Goal: Task Accomplishment & Management: Manage account settings

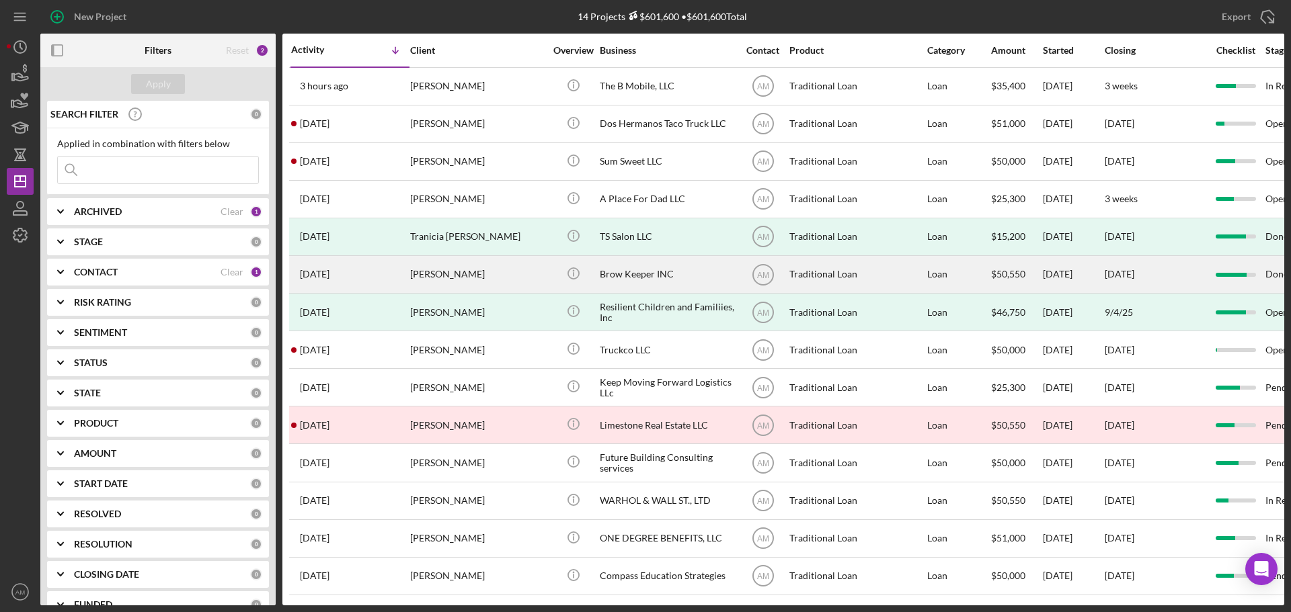
click at [664, 274] on div "Brow Keeper INC" at bounding box center [667, 275] width 134 height 36
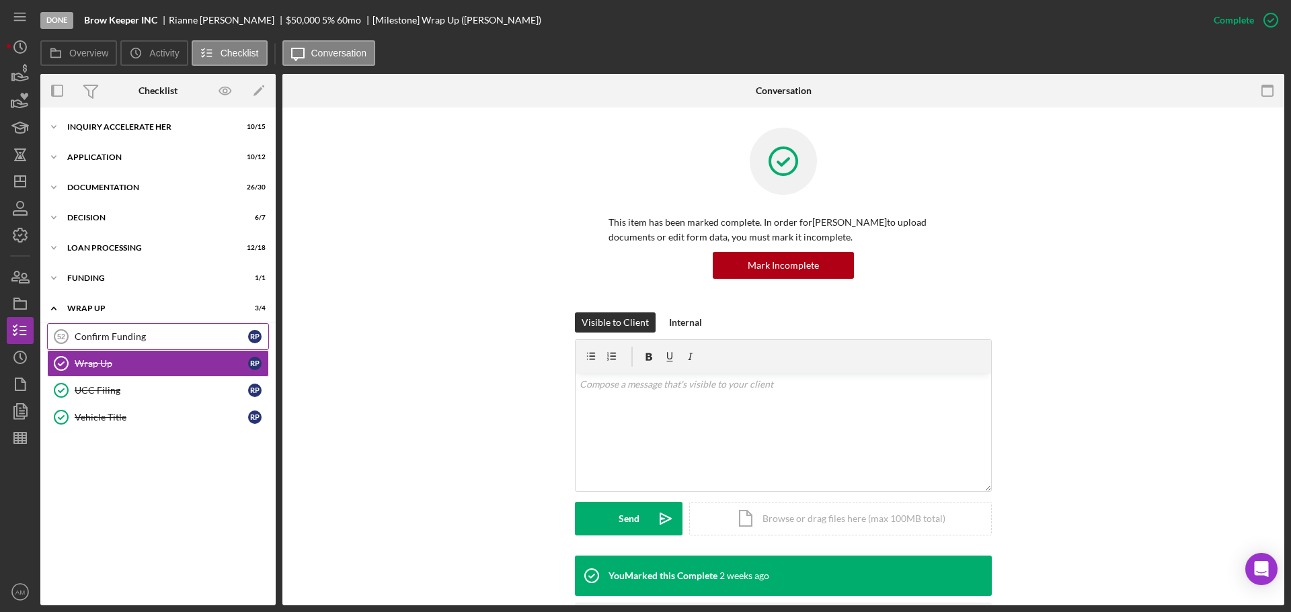
click at [120, 337] on div "Confirm Funding" at bounding box center [161, 336] width 173 height 11
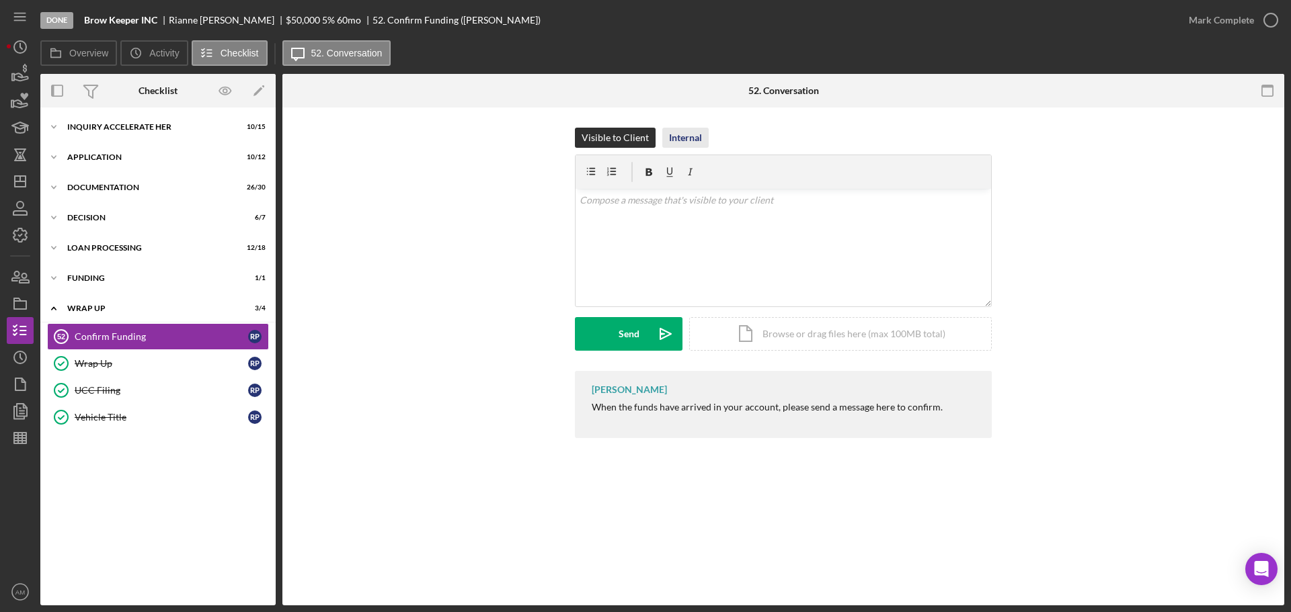
click at [688, 137] on div "Internal" at bounding box center [685, 138] width 33 height 20
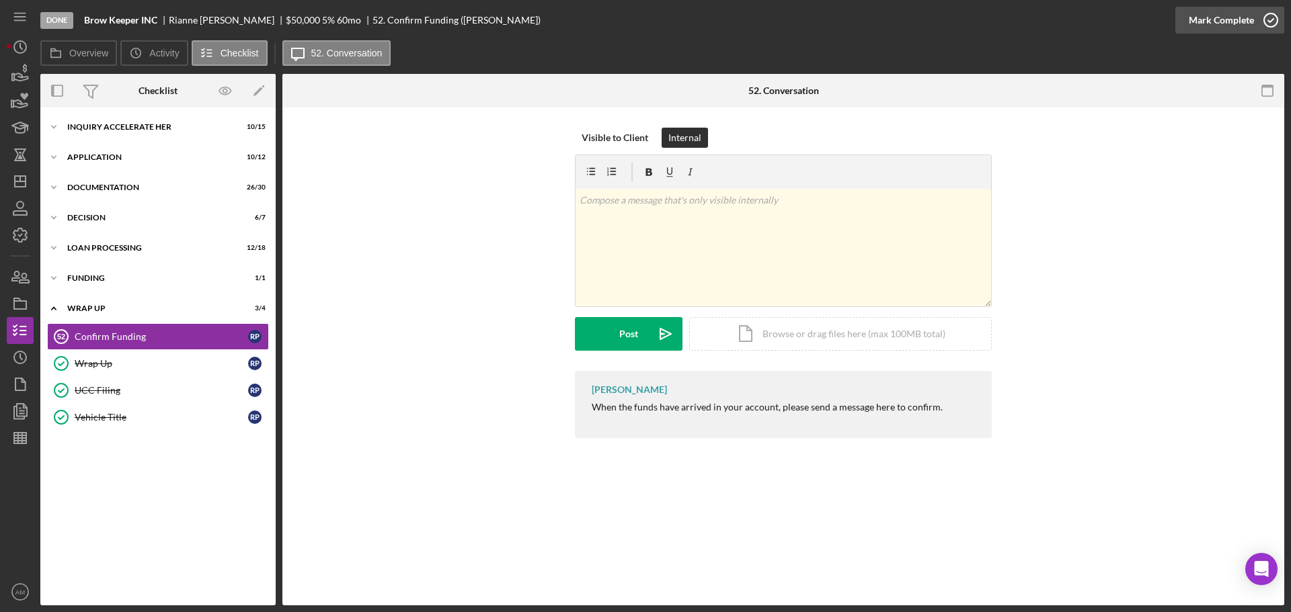
click at [1227, 17] on div "Mark Complete" at bounding box center [1221, 20] width 65 height 27
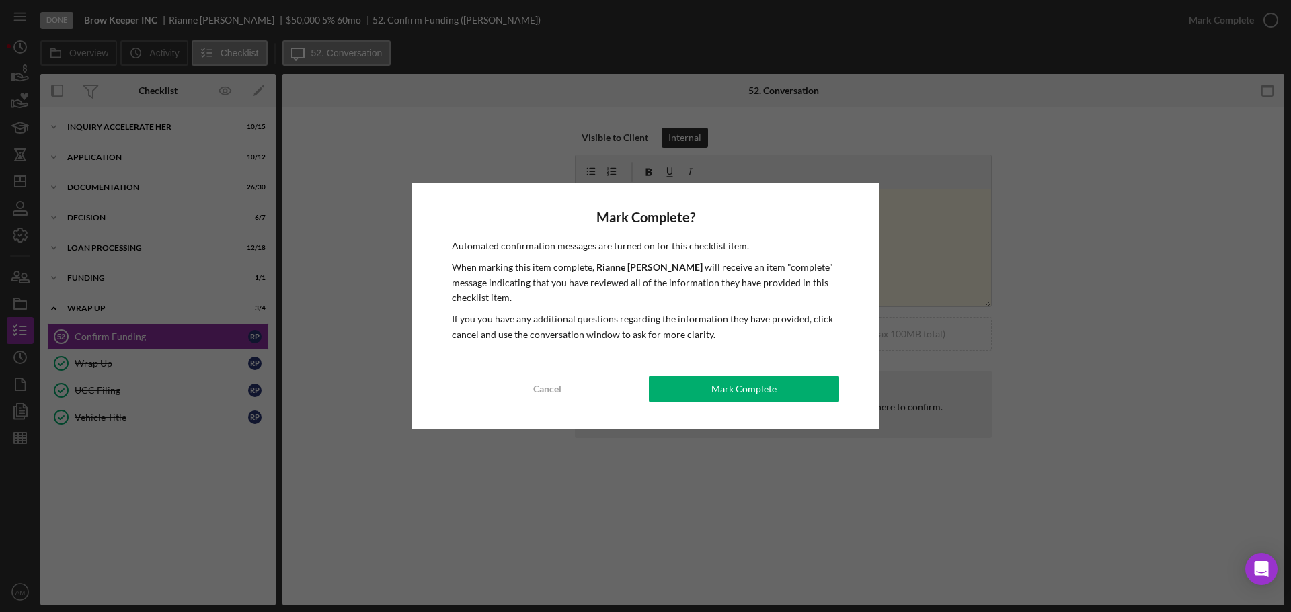
click at [757, 389] on div "Mark Complete" at bounding box center [743, 389] width 65 height 27
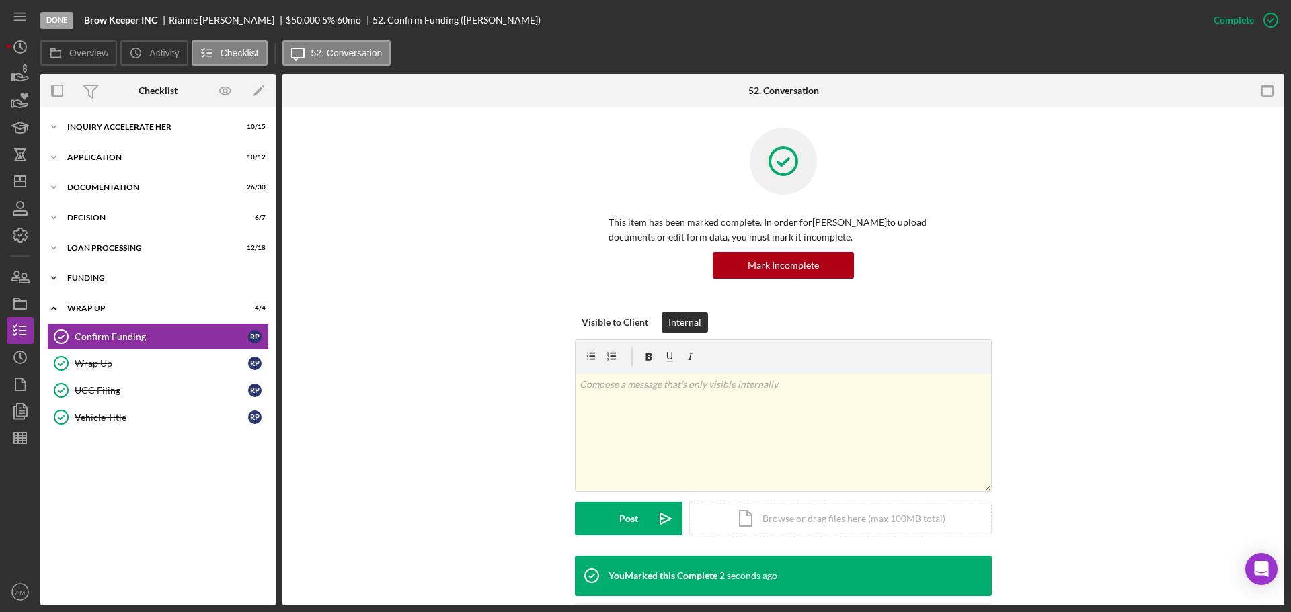
click at [89, 271] on div "Icon/Expander Funding 1 / 1" at bounding box center [157, 278] width 235 height 27
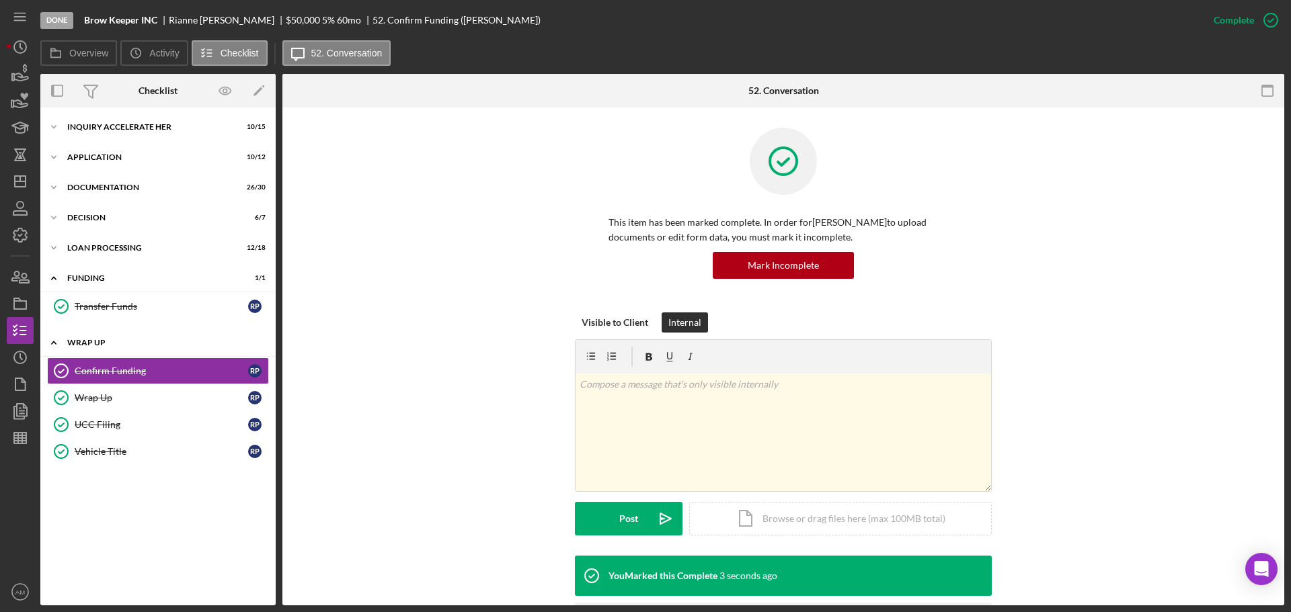
click at [87, 344] on div "Wrap up" at bounding box center [163, 343] width 192 height 8
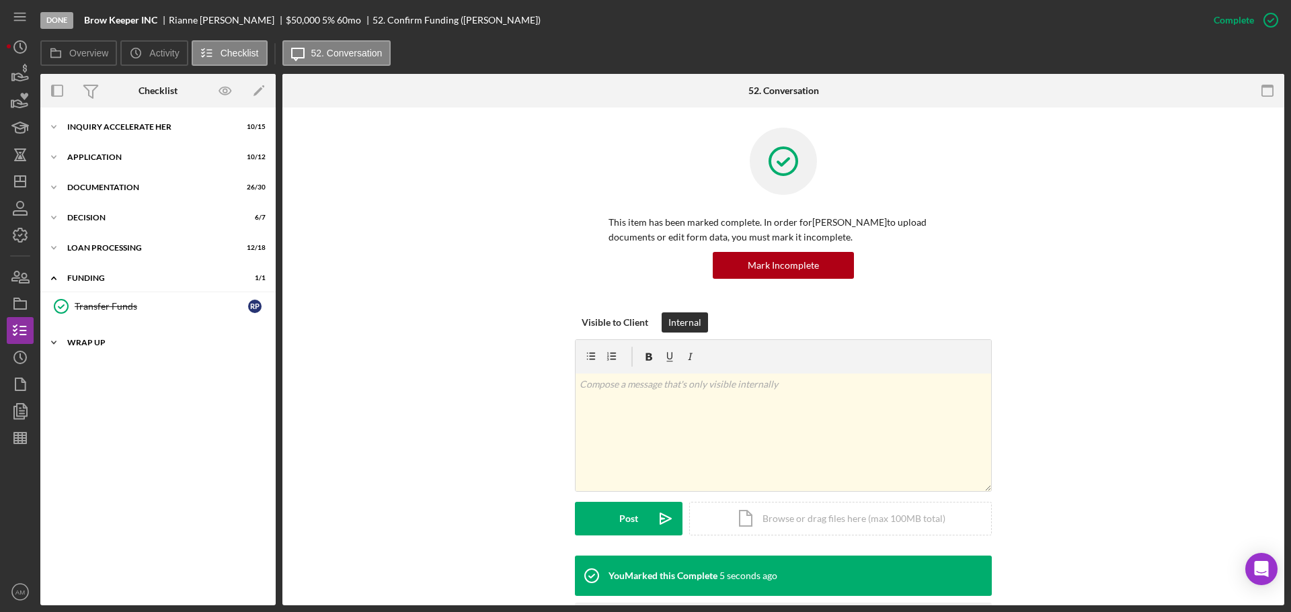
click at [85, 335] on div "Icon/Expander Wrap up 4 / 4" at bounding box center [157, 342] width 235 height 27
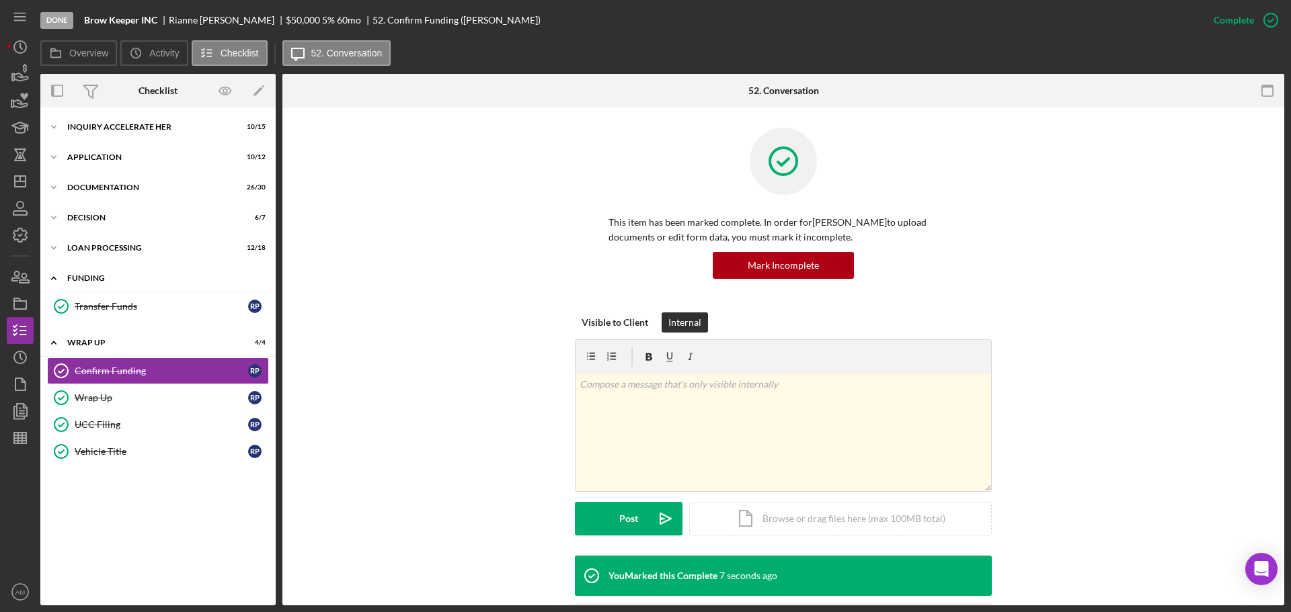
click at [98, 268] on div "Icon/Expander Funding 1 / 1" at bounding box center [157, 279] width 235 height 28
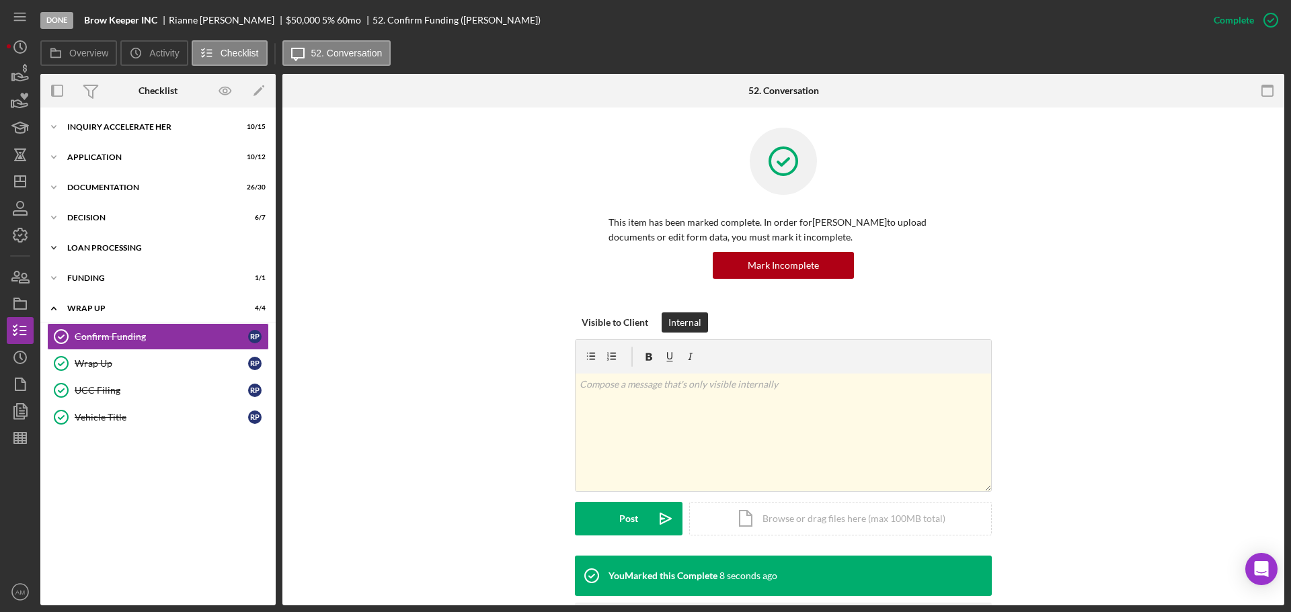
click at [112, 239] on div "Icon/Expander Loan Processing 12 / 18" at bounding box center [157, 248] width 235 height 27
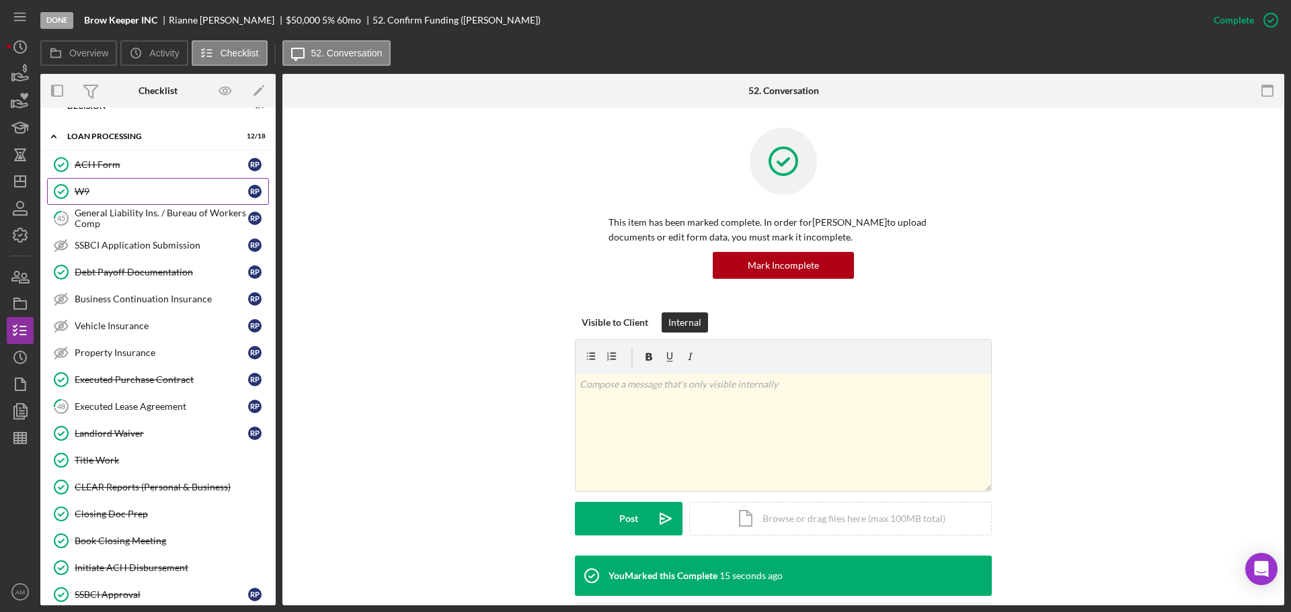
scroll to position [61, 0]
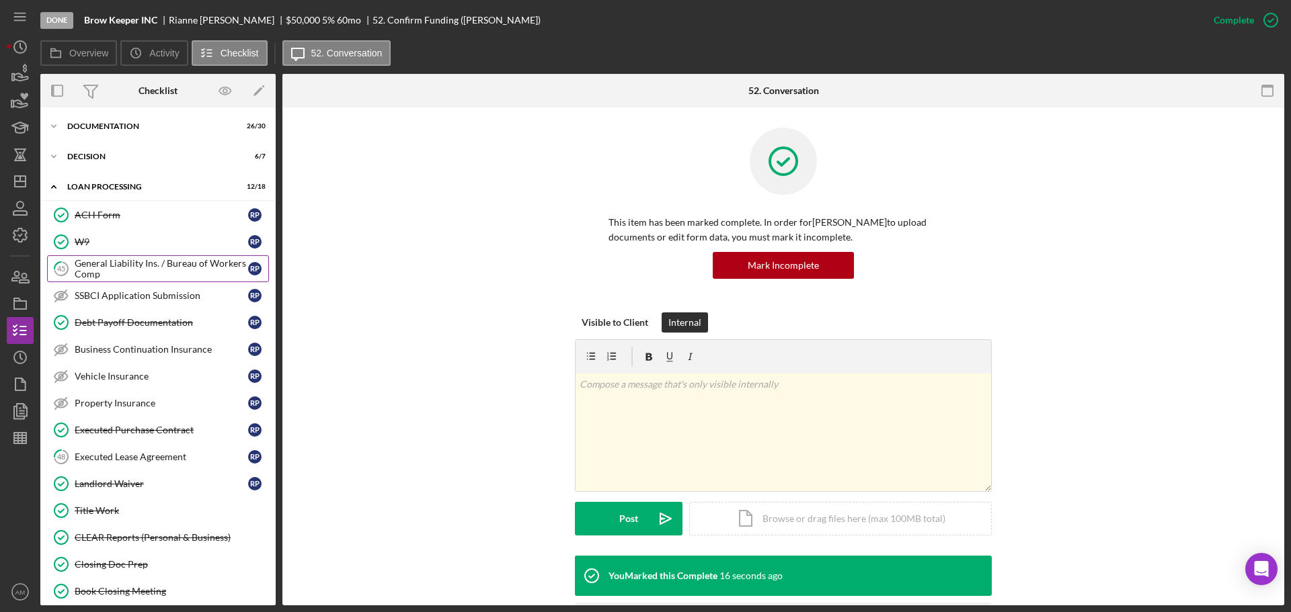
click at [126, 264] on div "General Liability Ins. / Bureau of Workers Comp" at bounding box center [161, 269] width 173 height 22
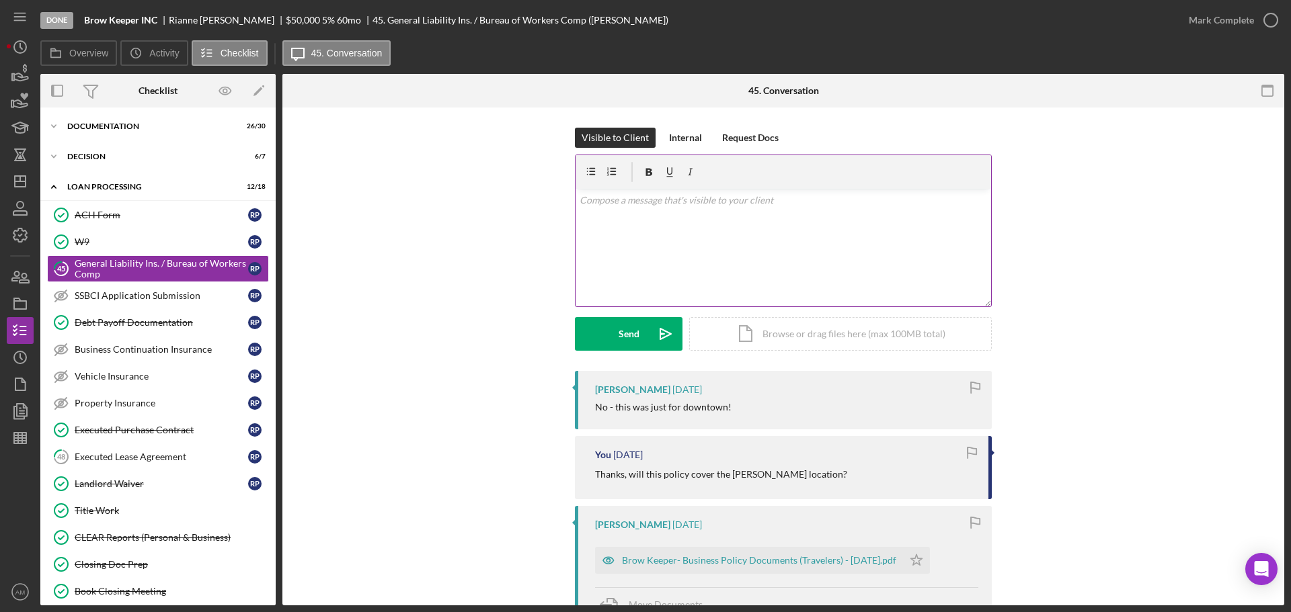
click at [650, 233] on div "v Color teal Color pink Remove color Add row above Add row below Add column bef…" at bounding box center [782, 248] width 415 height 118
